Goal: Task Accomplishment & Management: Manage account settings

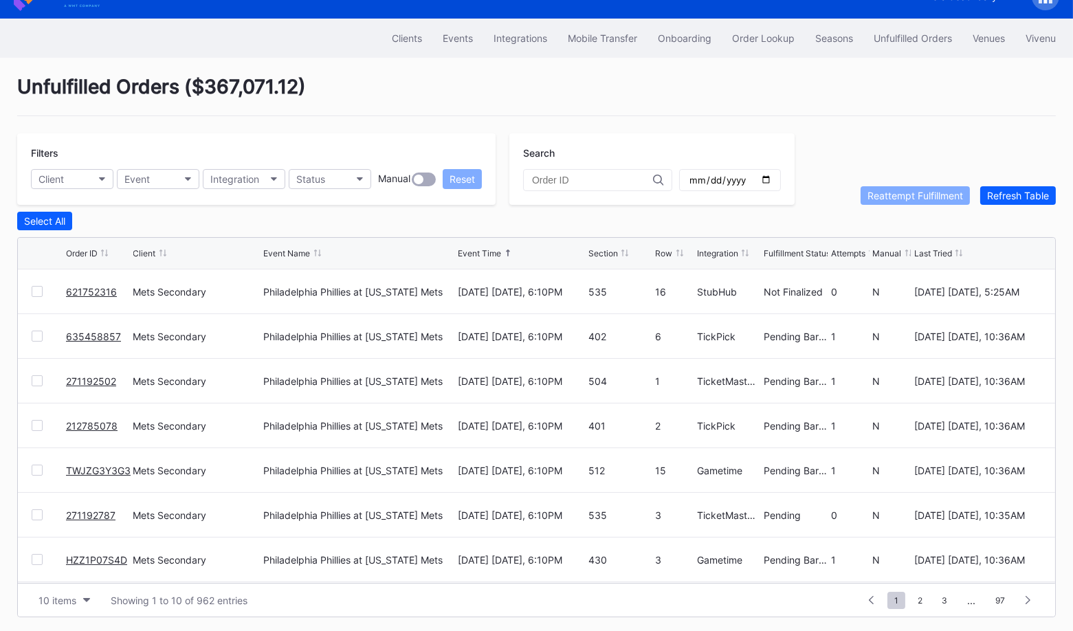
scroll to position [133, 0]
click at [921, 596] on span "2" at bounding box center [920, 600] width 19 height 17
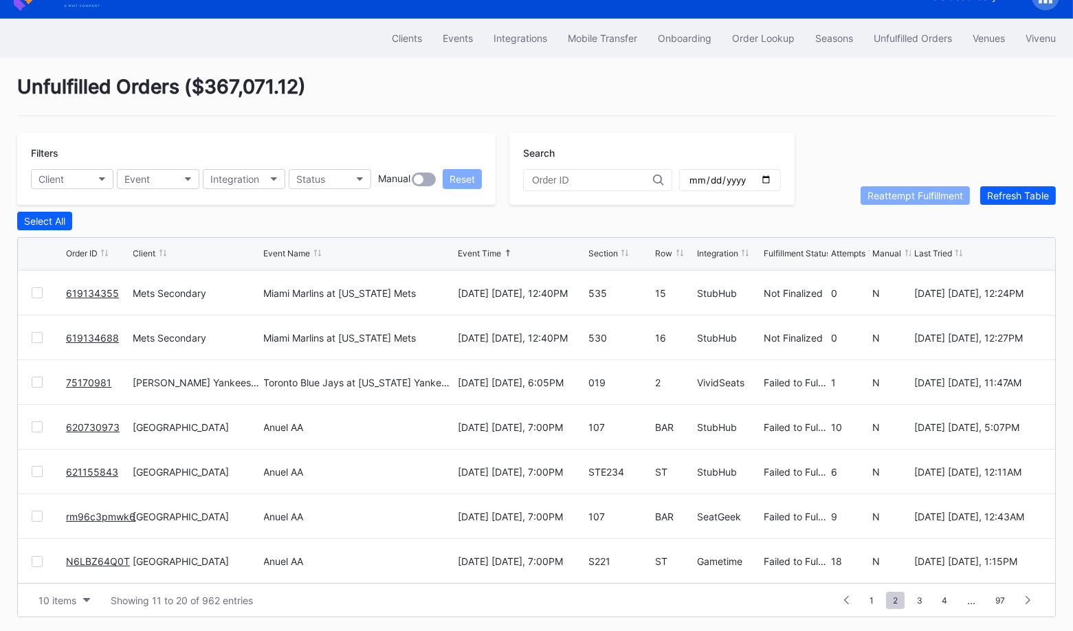
scroll to position [0, 0]
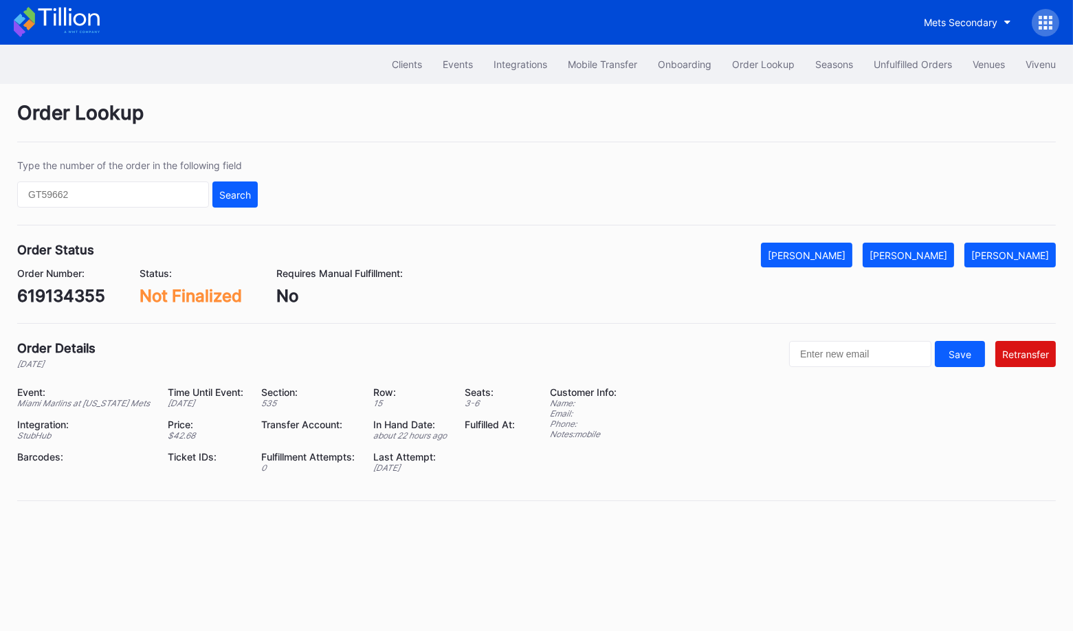
click at [65, 300] on div "619134355" at bounding box center [61, 296] width 88 height 20
copy div "619134355"
click at [845, 250] on div "[PERSON_NAME]" at bounding box center [807, 256] width 78 height 12
click at [79, 296] on div "619134688" at bounding box center [61, 296] width 88 height 20
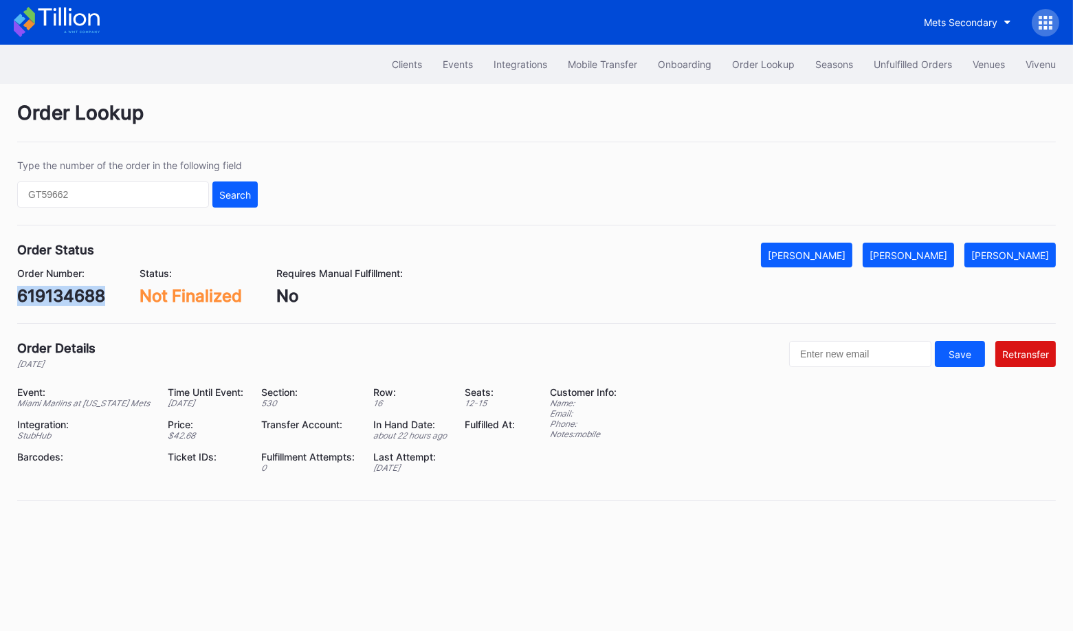
click at [79, 296] on div "619134688" at bounding box center [61, 296] width 88 height 20
copy div "619134688"
click at [846, 252] on div "Mark Cancelled" at bounding box center [807, 256] width 78 height 12
